Goal: Use online tool/utility: Utilize a website feature to perform a specific function

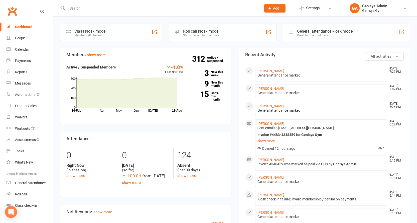
click at [330, 37] on div "Great for the front desk" at bounding box center [325, 36] width 56 height 4
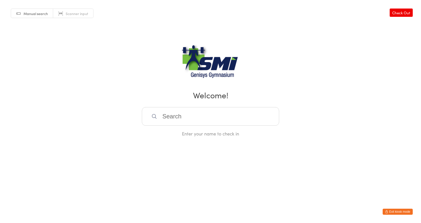
click at [87, 14] on span "Scanner input" at bounding box center [77, 13] width 23 height 5
drag, startPoint x: 174, startPoint y: 116, endPoint x: 180, endPoint y: 103, distance: 14.3
click at [174, 116] on input "search" at bounding box center [210, 116] width 137 height 19
type input "21571310846"
click at [204, 118] on input "search" at bounding box center [210, 116] width 137 height 19
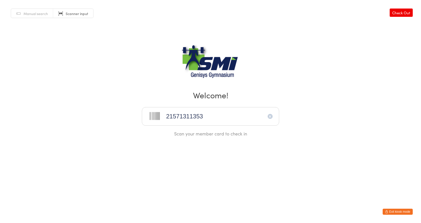
type input "21571311353"
